Goal: Information Seeking & Learning: Learn about a topic

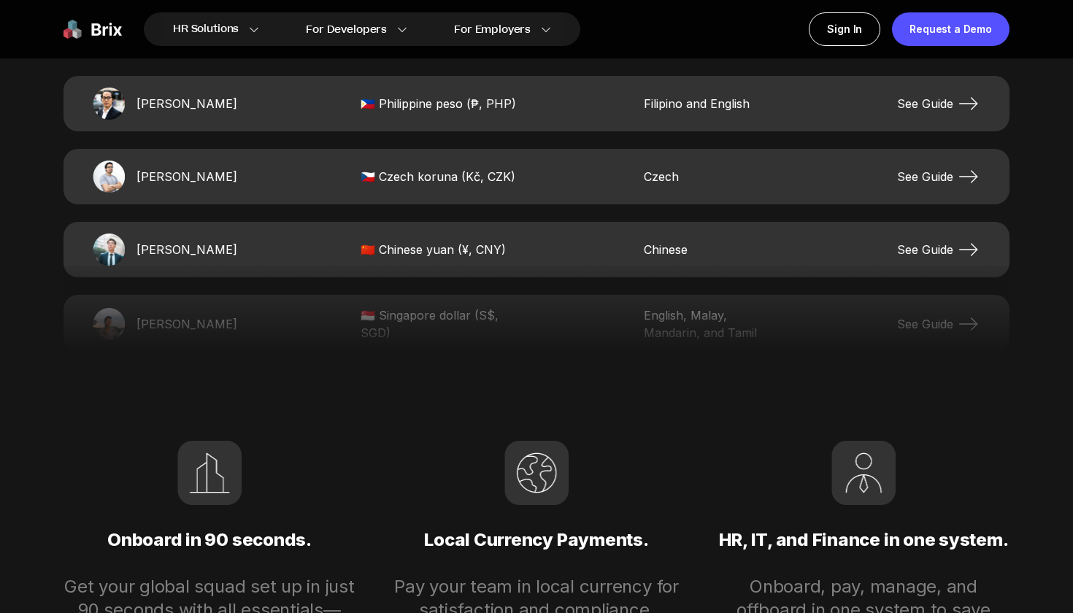
scroll to position [3130, 0]
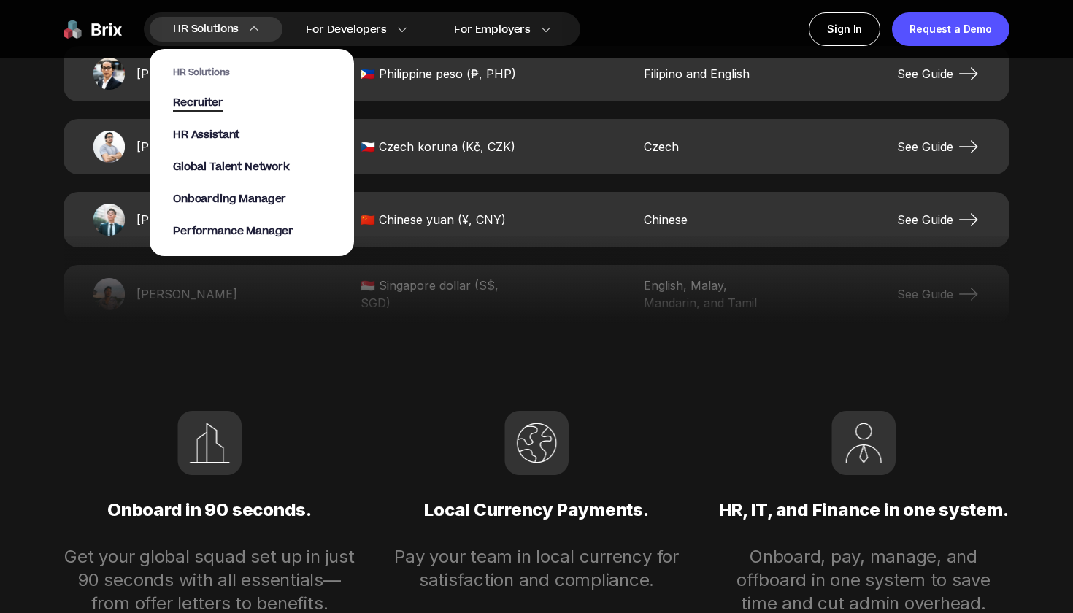
click at [204, 103] on span "Recruiter" at bounding box center [198, 103] width 50 height 17
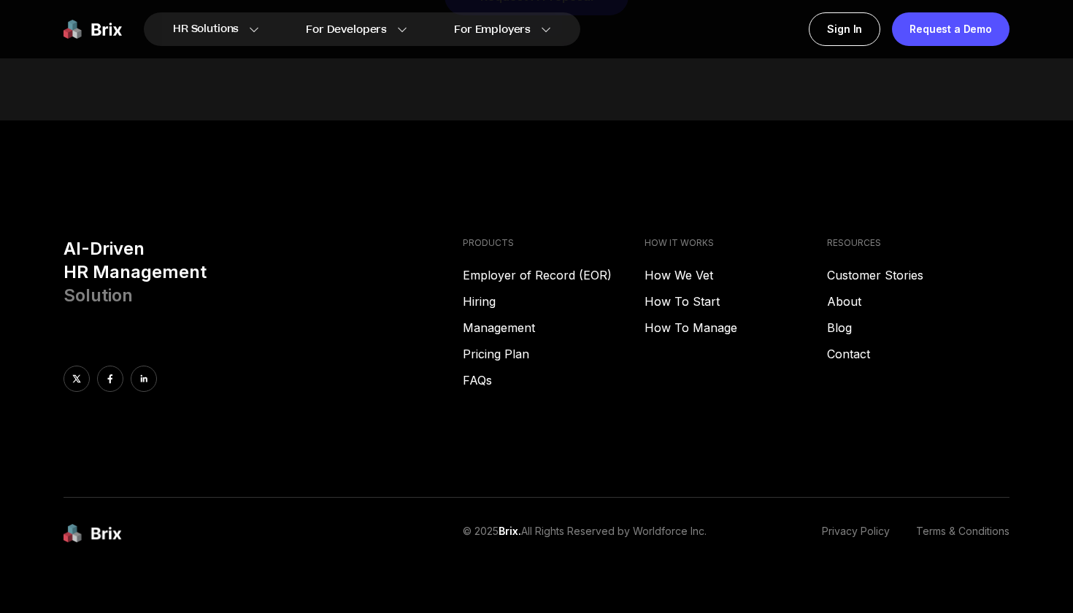
scroll to position [7459, 0]
click at [506, 347] on link "Pricing Plan" at bounding box center [554, 356] width 183 height 18
click at [567, 268] on link "Employer of Record (EOR)" at bounding box center [554, 277] width 183 height 18
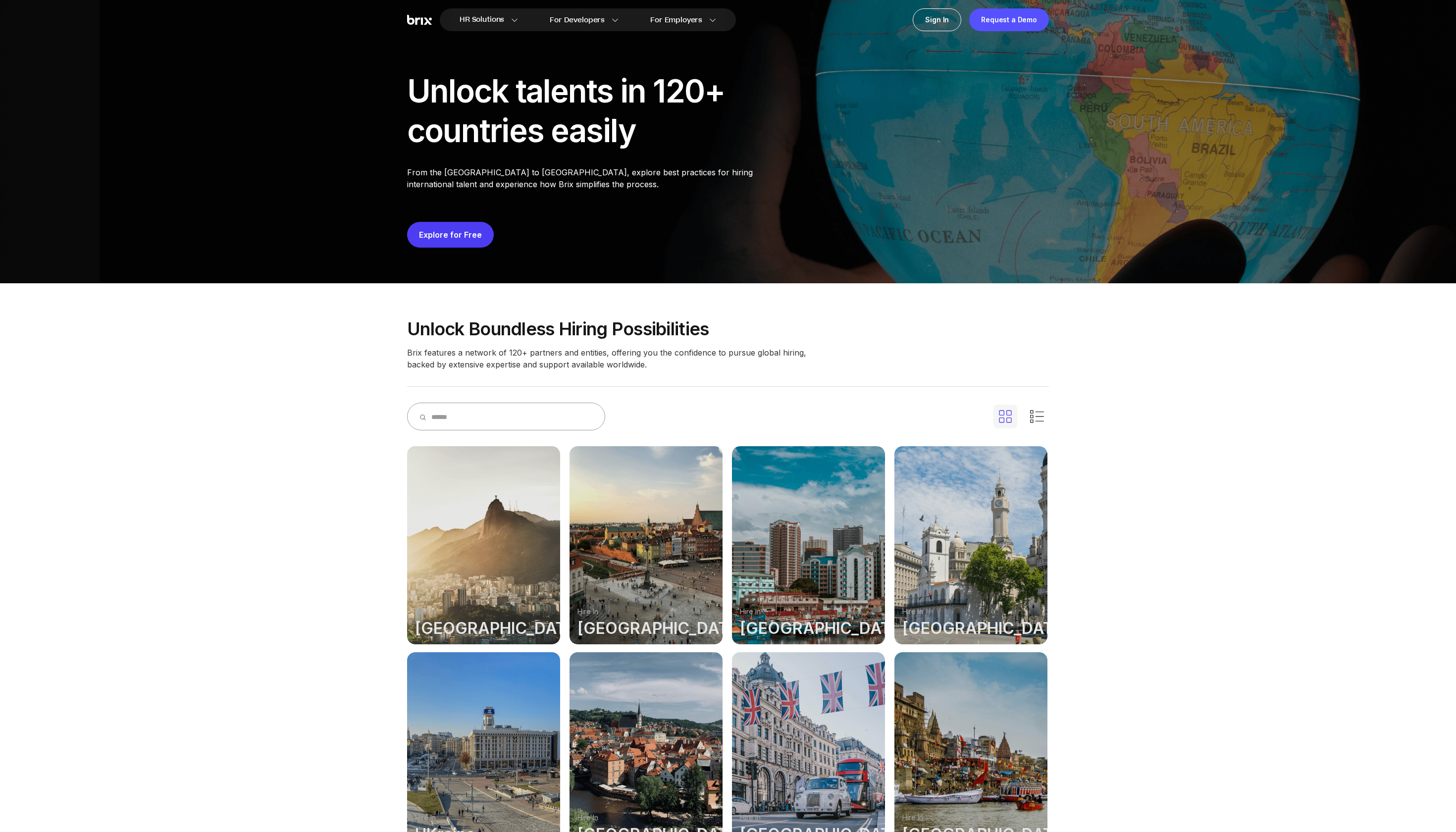
click at [734, 243] on div "Explore for Free" at bounding box center [728, 235] width 642 height 26
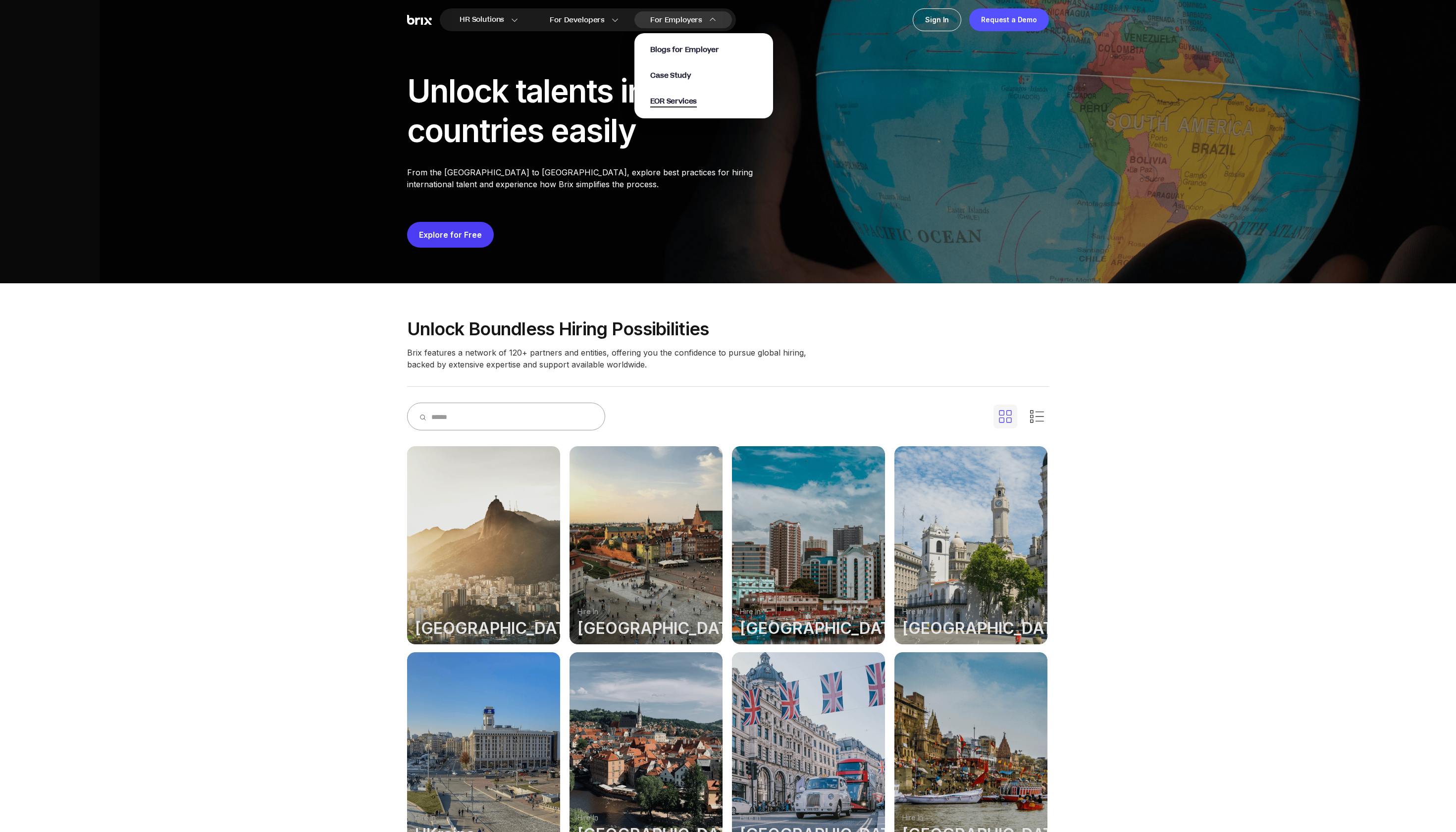
click at [697, 103] on span "EOR Services" at bounding box center [674, 102] width 47 height 12
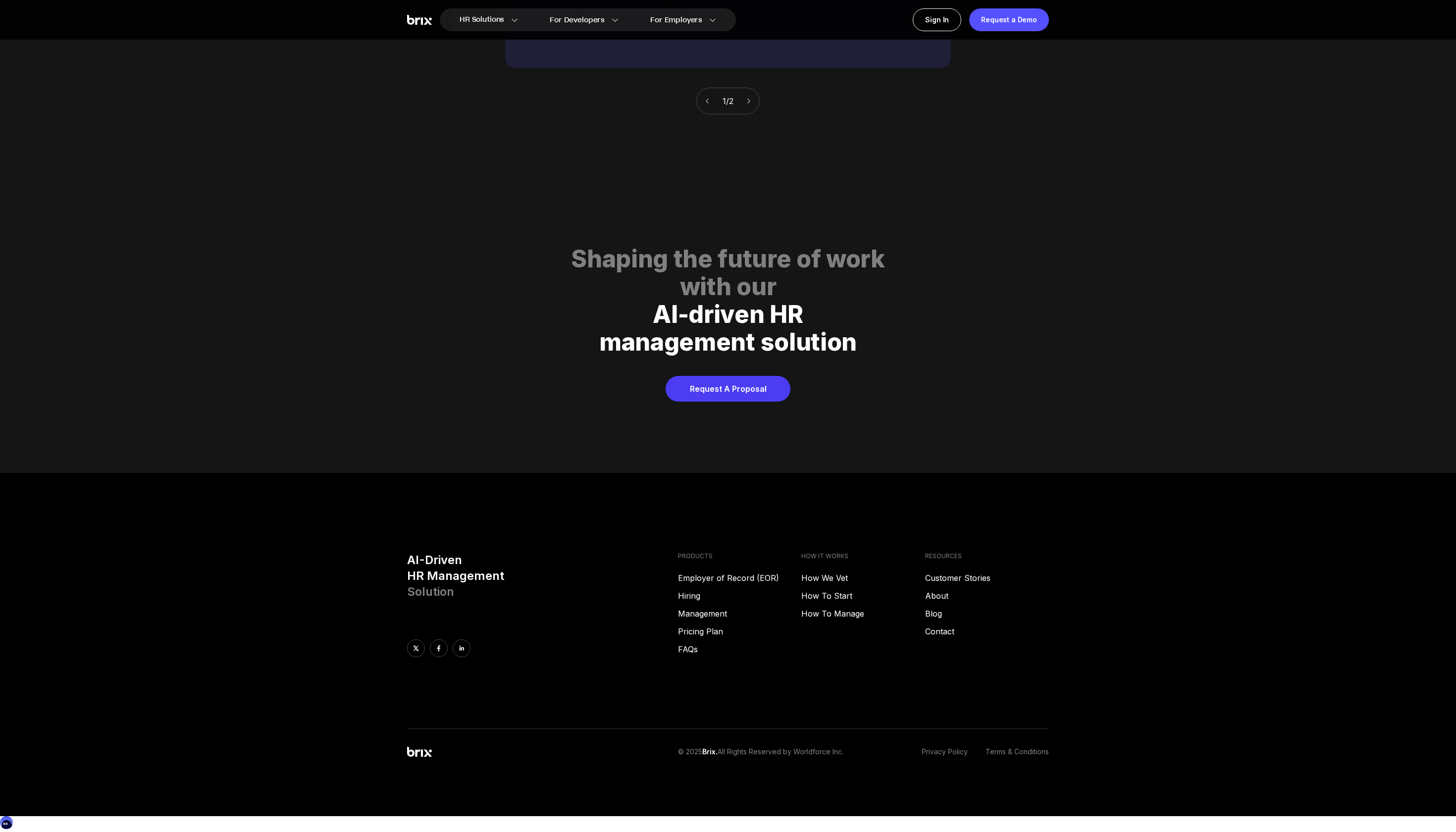
scroll to position [5188, 0]
click at [700, 597] on link "Hiring" at bounding box center [740, 596] width 124 height 12
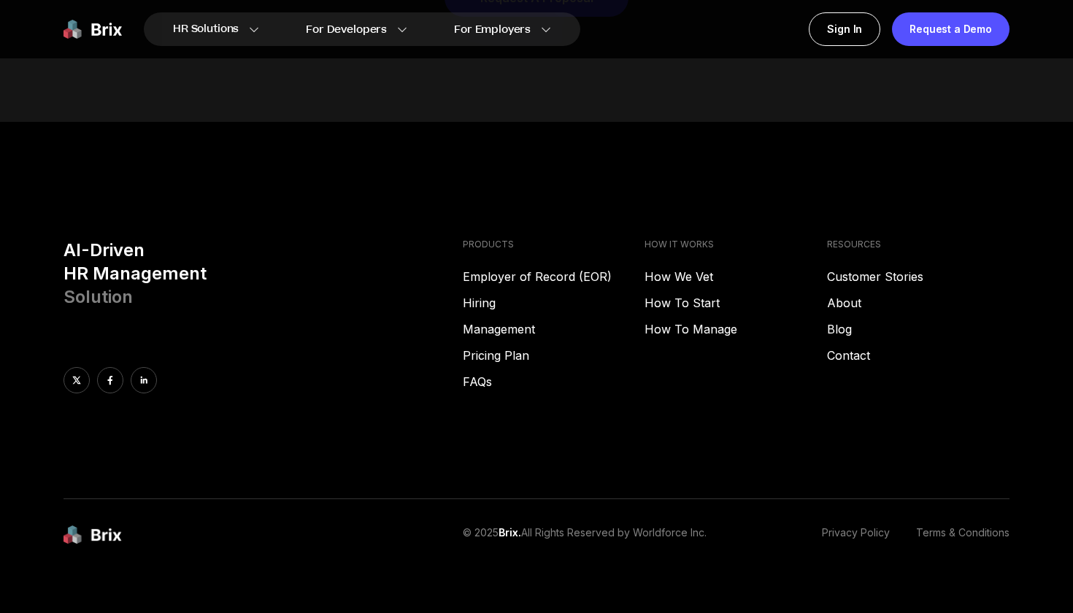
drag, startPoint x: 502, startPoint y: 336, endPoint x: 453, endPoint y: 265, distance: 86.5
click at [502, 347] on link "Pricing Plan" at bounding box center [554, 356] width 183 height 18
